Goal: Information Seeking & Learning: Learn about a topic

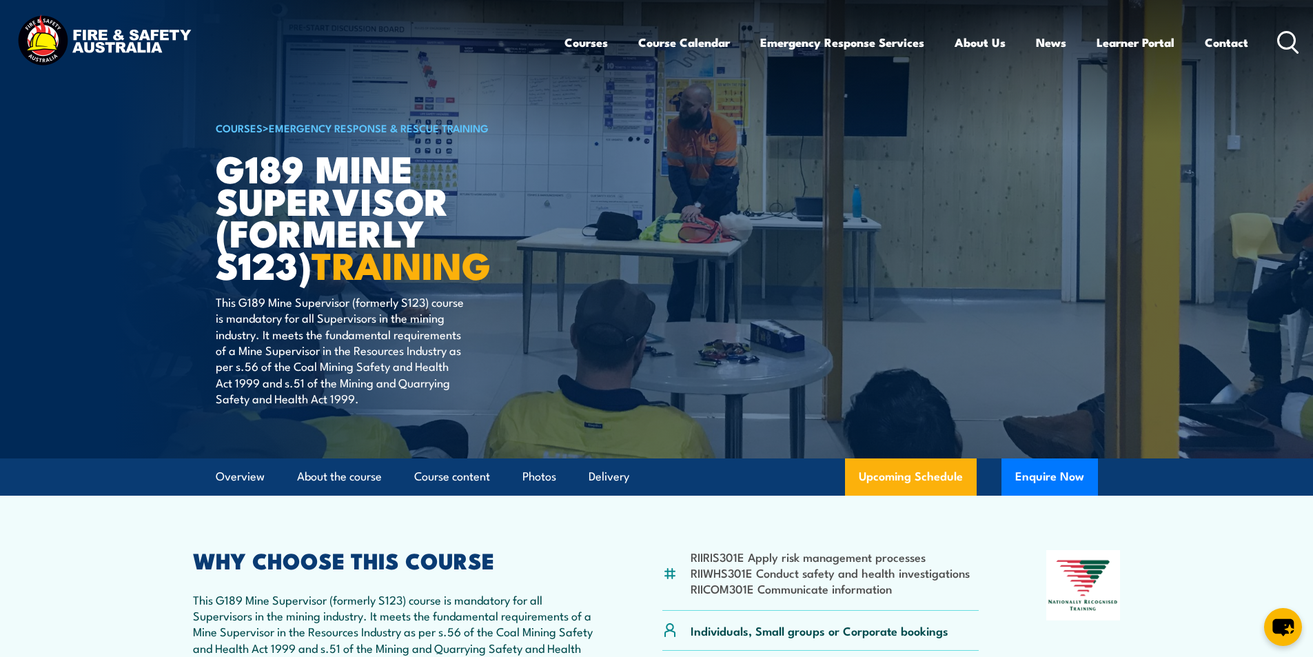
click at [1280, 38] on icon at bounding box center [1288, 42] width 22 height 23
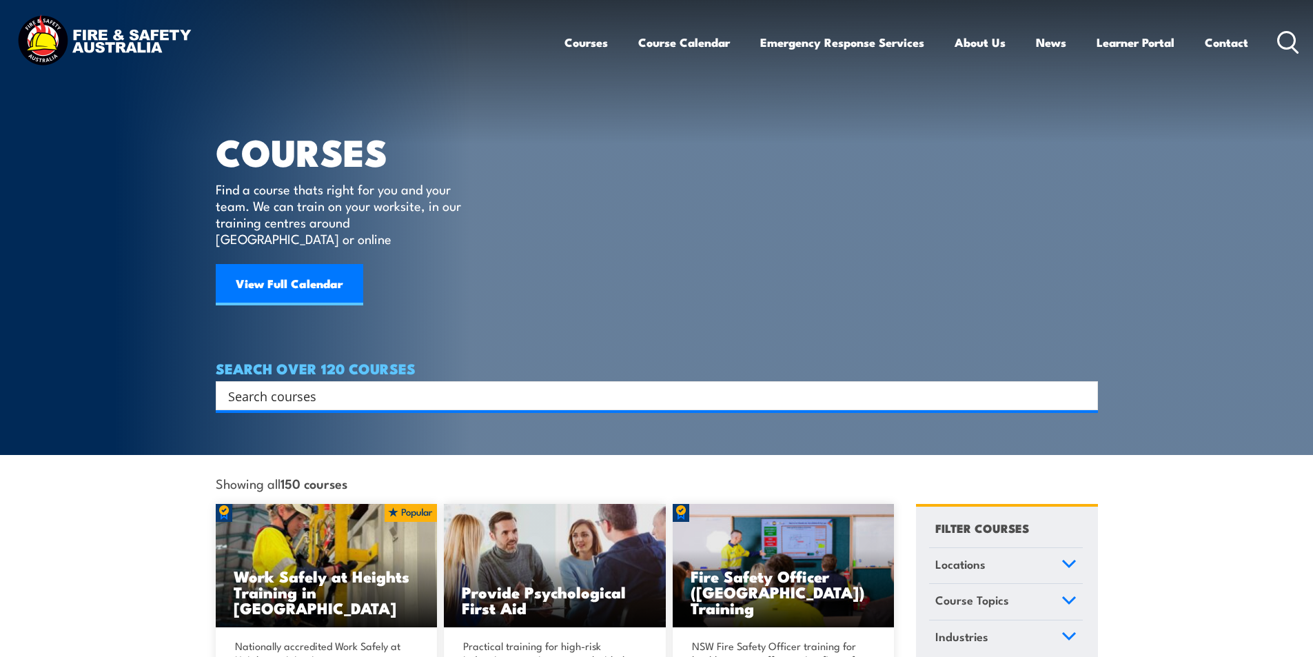
click at [281, 385] on input "Search input" at bounding box center [648, 395] width 840 height 21
type input "white card"
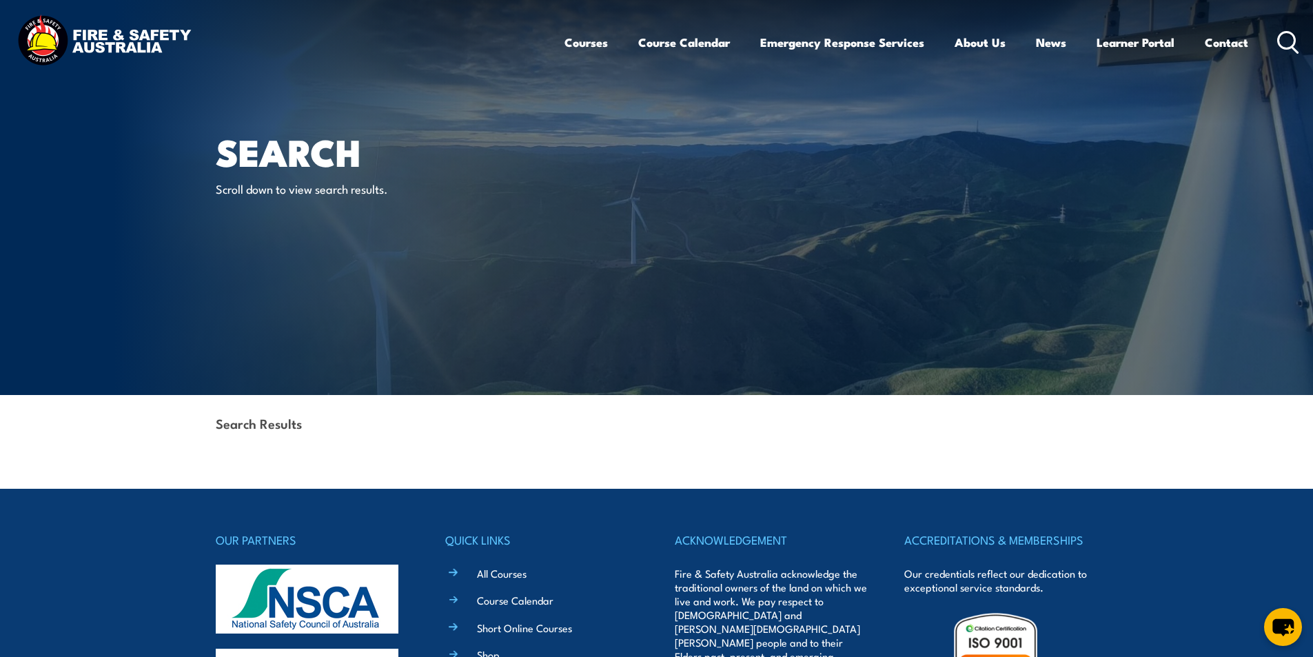
drag, startPoint x: 1282, startPoint y: 37, endPoint x: 1245, endPoint y: 96, distance: 69.6
click at [1282, 36] on icon at bounding box center [1288, 42] width 22 height 23
